Goal: Transaction & Acquisition: Obtain resource

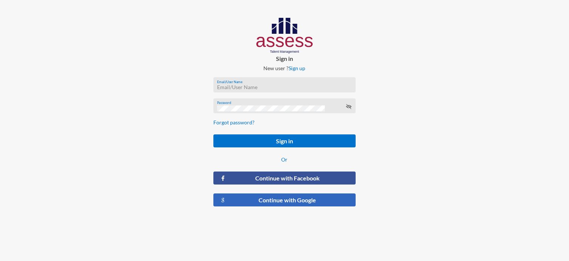
type input "[EMAIL_ADDRESS][DOMAIN_NAME]"
click at [302, 202] on button "Continue with Google" at bounding box center [285, 199] width 142 height 13
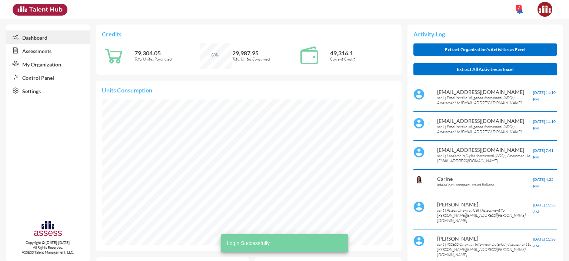
click at [32, 80] on link "Control Panel" at bounding box center [48, 76] width 84 height 13
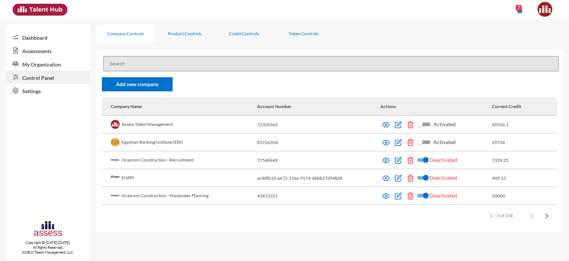
click at [157, 62] on input at bounding box center [331, 63] width 456 height 15
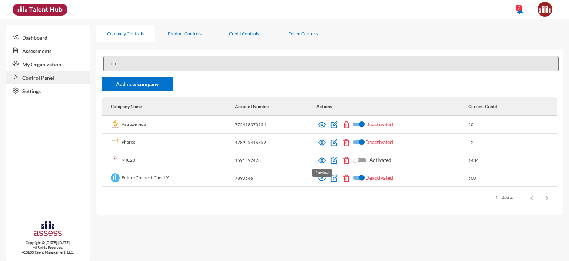
type input "mic"
click at [320, 162] on img at bounding box center [321, 159] width 7 height 7
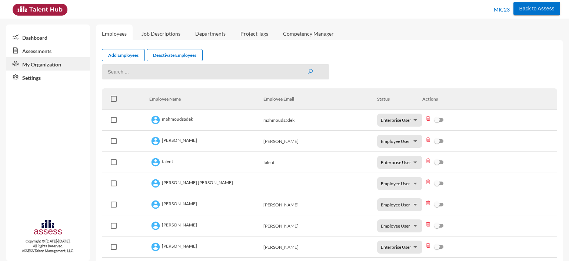
click at [39, 50] on link "Assessments" at bounding box center [48, 50] width 84 height 13
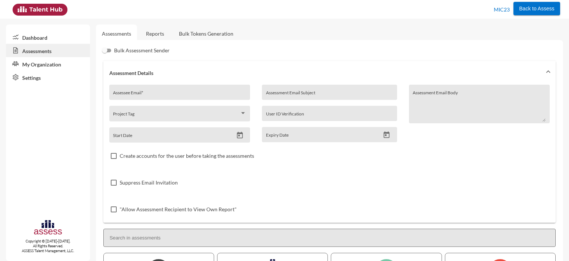
click at [152, 34] on link "Reports" at bounding box center [155, 33] width 30 height 18
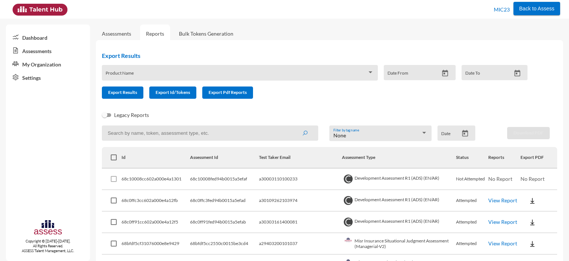
click at [150, 78] on span at bounding box center [237, 75] width 262 height 6
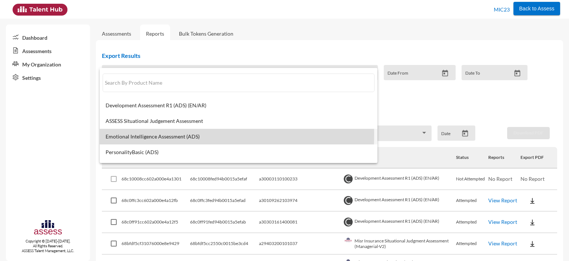
click at [152, 135] on span "Emotional Intelligence Assessment (ADS)" at bounding box center [239, 136] width 266 height 6
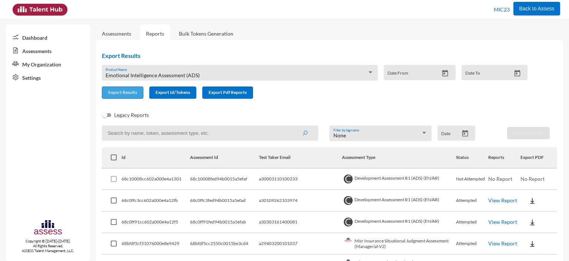
click at [121, 95] on span "Export Results" at bounding box center [122, 92] width 29 height 6
